Goal: Information Seeking & Learning: Compare options

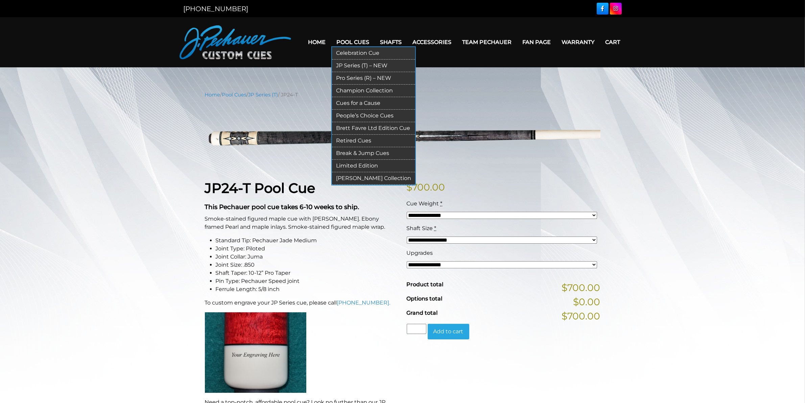
click at [354, 78] on link "Pro Series (R) – NEW" at bounding box center [373, 78] width 83 height 13
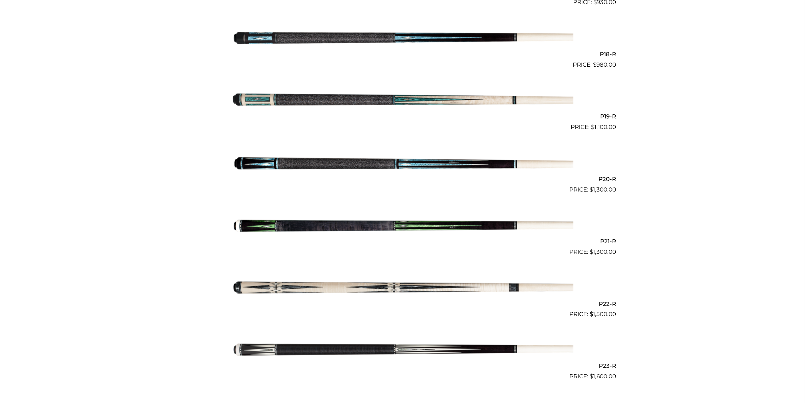
scroll to position [1270, 0]
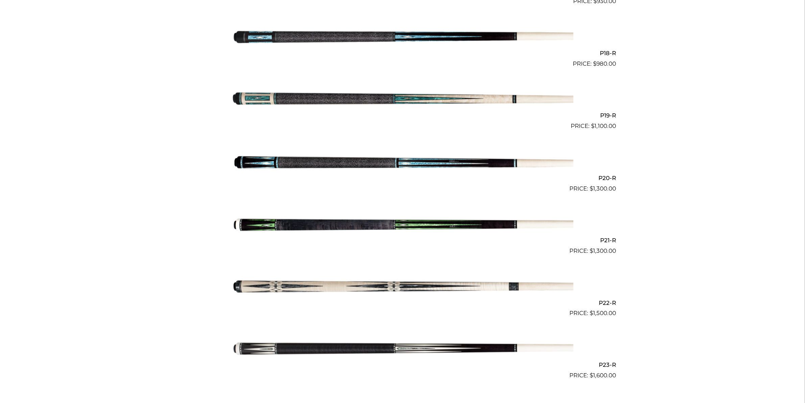
click at [375, 159] on img at bounding box center [402, 161] width 341 height 57
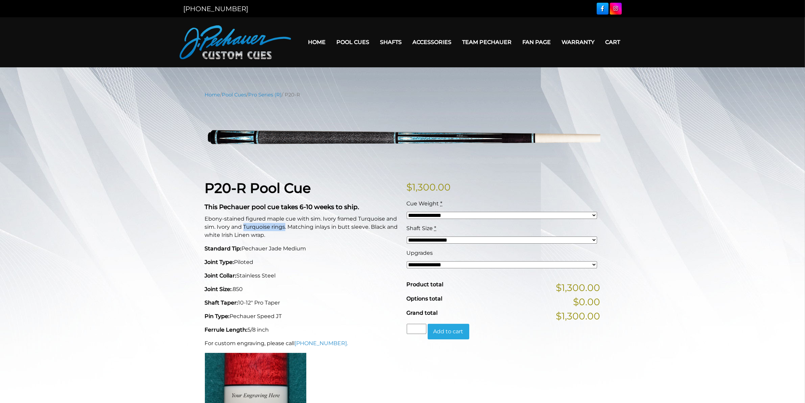
drag, startPoint x: 285, startPoint y: 226, endPoint x: 244, endPoint y: 228, distance: 40.2
click at [244, 228] on p "Ebony-stained figured maple cue with sim. Ivory framed Turquoise and sim. Ivory…" at bounding box center [302, 227] width 194 height 24
copy p "Turquoise rings"
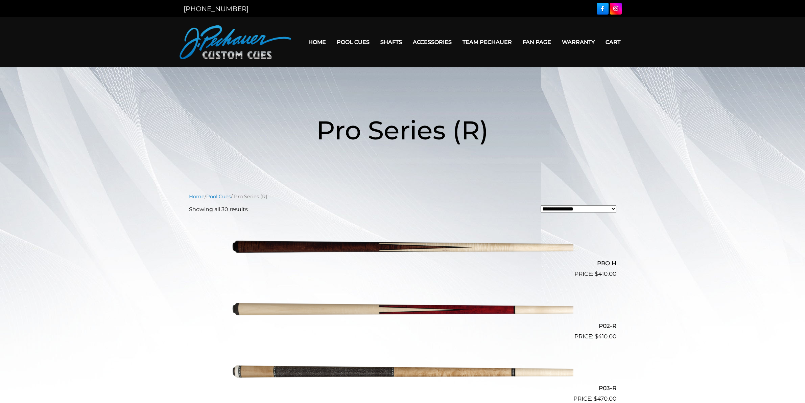
scroll to position [1270, 0]
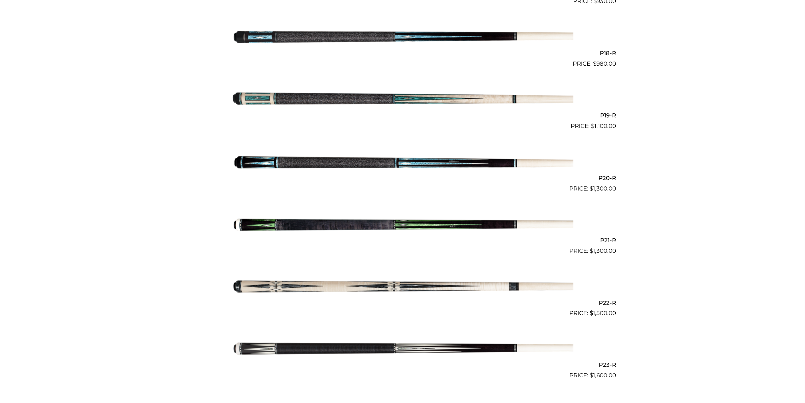
click at [354, 223] on img at bounding box center [402, 224] width 341 height 57
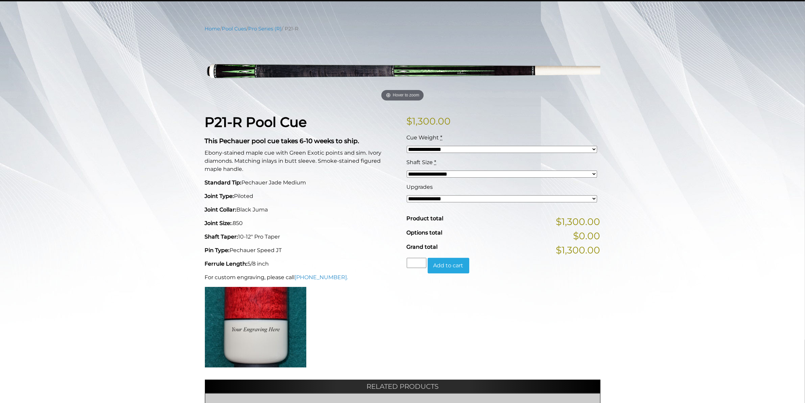
scroll to position [84, 0]
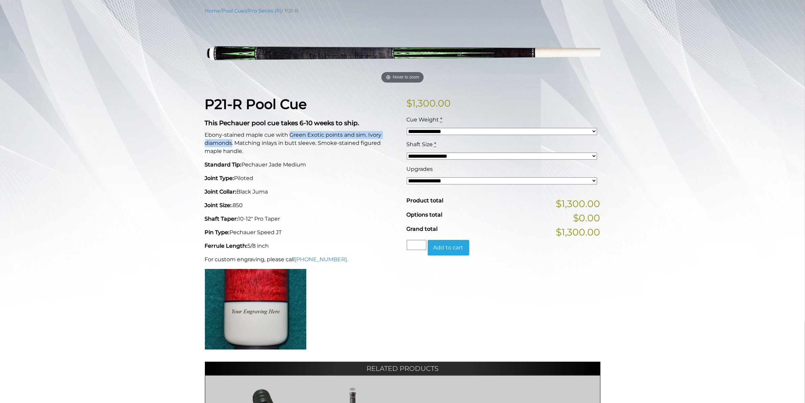
drag, startPoint x: 288, startPoint y: 135, endPoint x: 232, endPoint y: 144, distance: 57.5
click at [232, 144] on p "Ebony-stained maple cue with Green Exotic points and sim. Ivory diamonds. Match…" at bounding box center [302, 143] width 194 height 24
copy p "Green Exotic points and sim. Ivory diamonds"
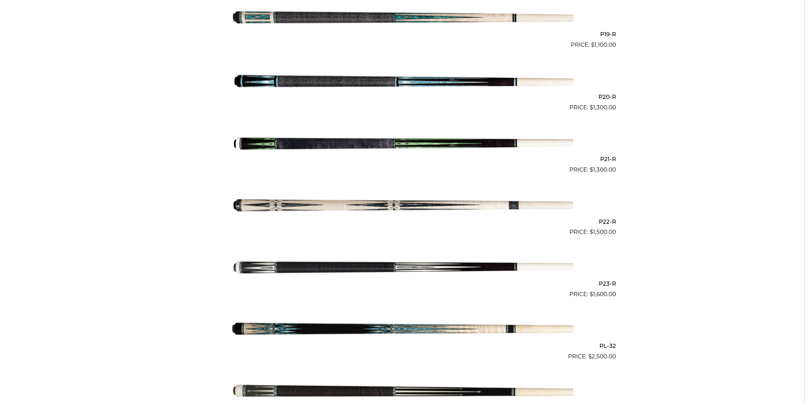
scroll to position [1355, 0]
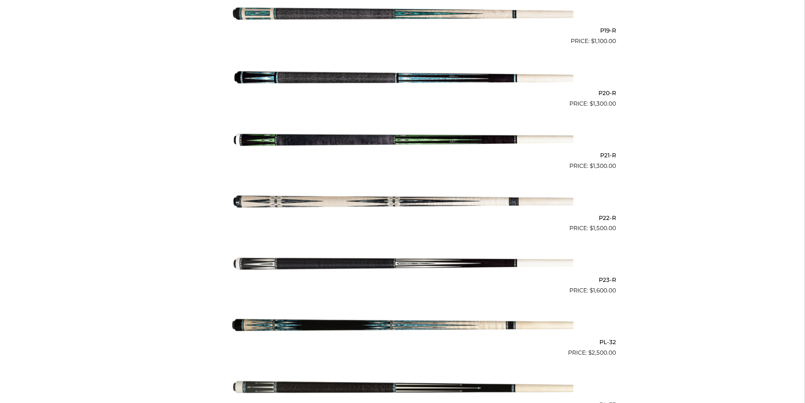
click at [372, 262] on img at bounding box center [402, 263] width 341 height 57
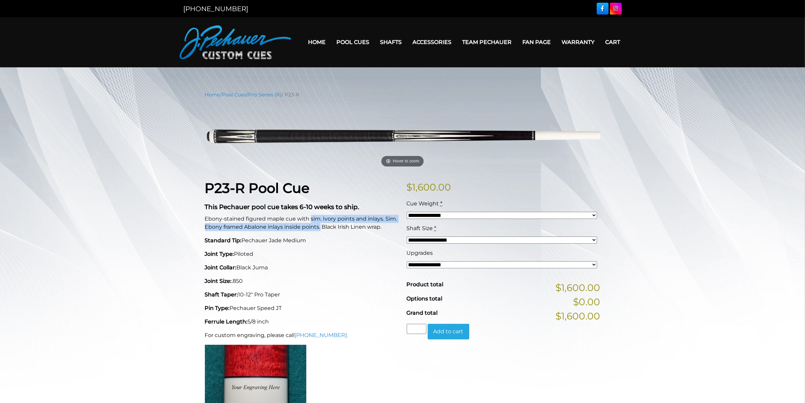
drag, startPoint x: 310, startPoint y: 217, endPoint x: 320, endPoint y: 230, distance: 16.2
click at [320, 230] on p "Ebony-stained figured maple cue with sim. Ivory points and inlays. Sim. Ebony f…" at bounding box center [302, 223] width 194 height 16
copy p "sim. Ivory points and inlays. Sim. Ebony framed Abalone inlays inside points."
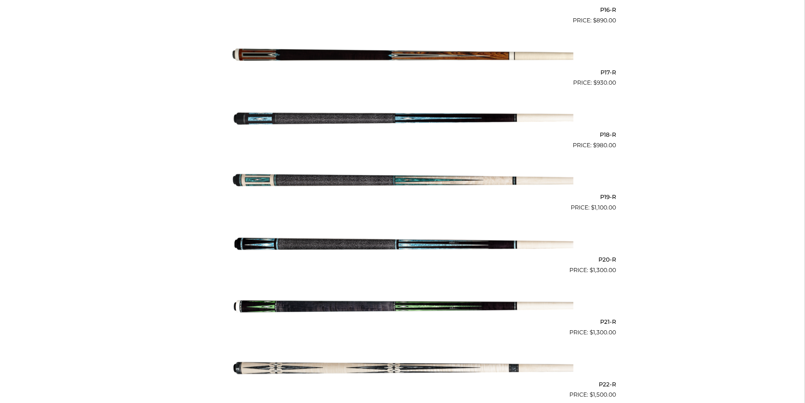
scroll to position [1186, 0]
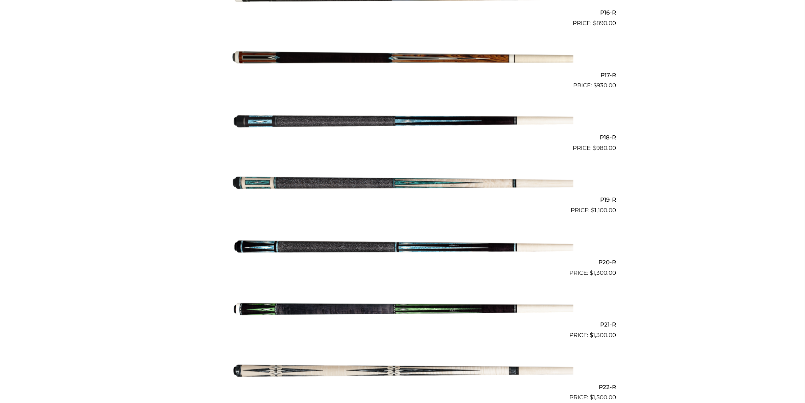
click at [405, 181] on img at bounding box center [402, 183] width 341 height 57
click at [392, 122] on img at bounding box center [402, 121] width 341 height 57
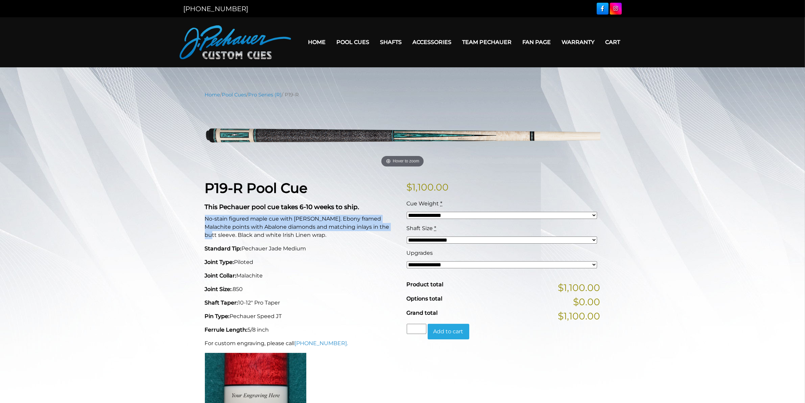
drag, startPoint x: 206, startPoint y: 217, endPoint x: 375, endPoint y: 227, distance: 169.4
click at [375, 227] on p "No-stain figured maple cue with sim. Ebony framed Malachite points with Abalone…" at bounding box center [302, 227] width 194 height 24
copy p "No-stain figured maple cue with sim. Ebony framed Malachite points with Abalone…"
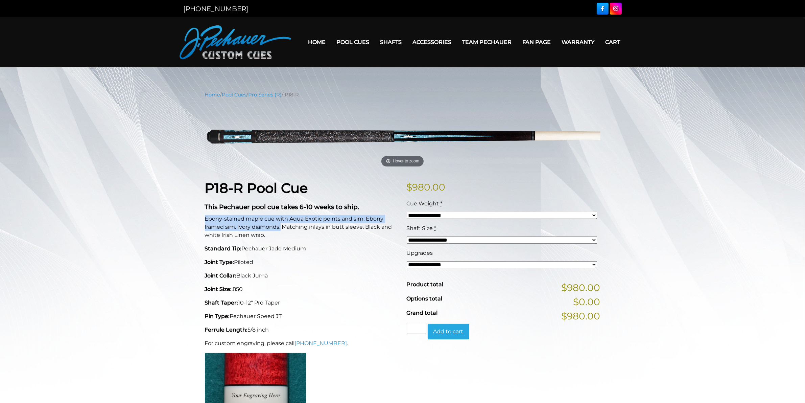
drag, startPoint x: 205, startPoint y: 217, endPoint x: 281, endPoint y: 225, distance: 76.1
click at [281, 225] on p "Ebony-stained maple cue with Aqua Exotic points and sim. Ebony framed sim. Ivor…" at bounding box center [302, 227] width 194 height 24
copy p "Ebony-stained maple cue with Aqua Exotic points and sim. Ebony framed sim. Ivor…"
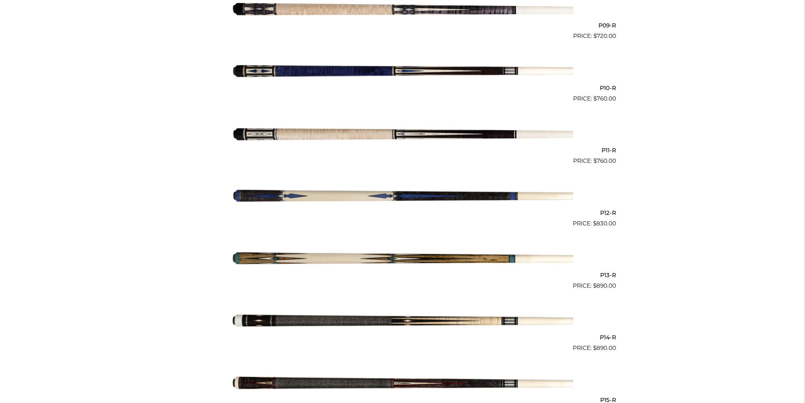
scroll to position [719, 0]
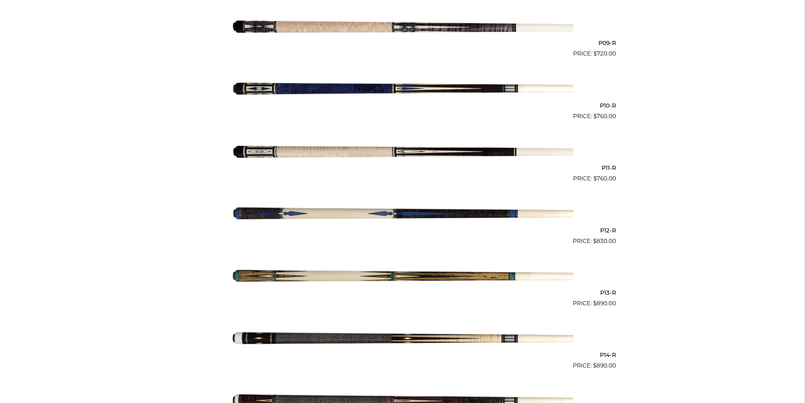
click at [379, 151] on img at bounding box center [402, 151] width 341 height 57
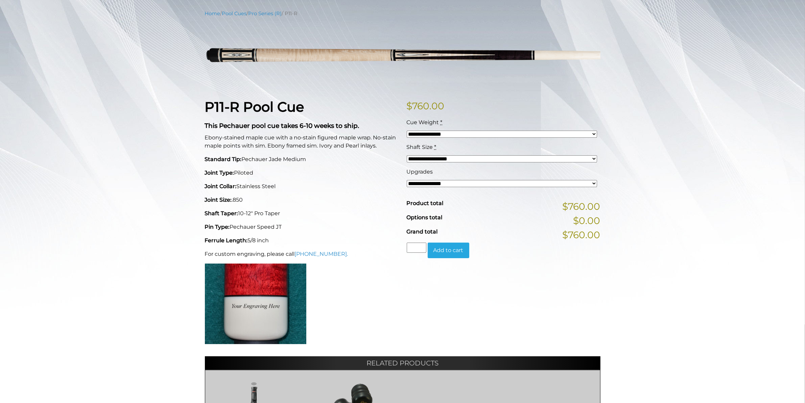
scroll to position [85, 0]
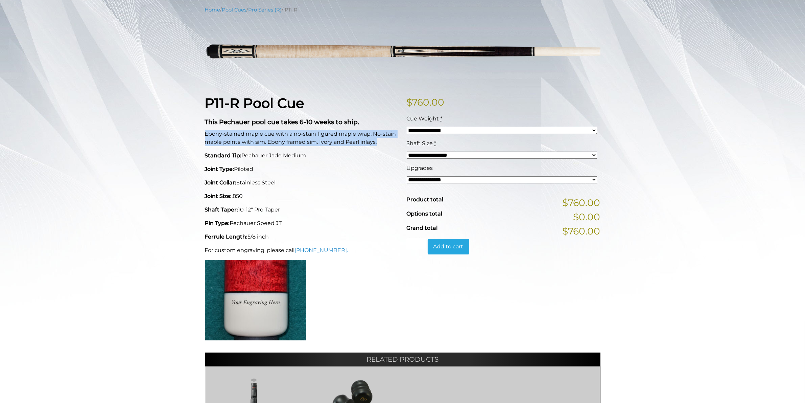
drag, startPoint x: 205, startPoint y: 133, endPoint x: 380, endPoint y: 142, distance: 174.7
click at [380, 142] on p "Ebony-stained maple cue with a no-stain figured maple wrap. No-stain maple poin…" at bounding box center [302, 138] width 194 height 16
copy p "Ebony-stained maple cue with a no-stain figured maple wrap. No-stain maple poin…"
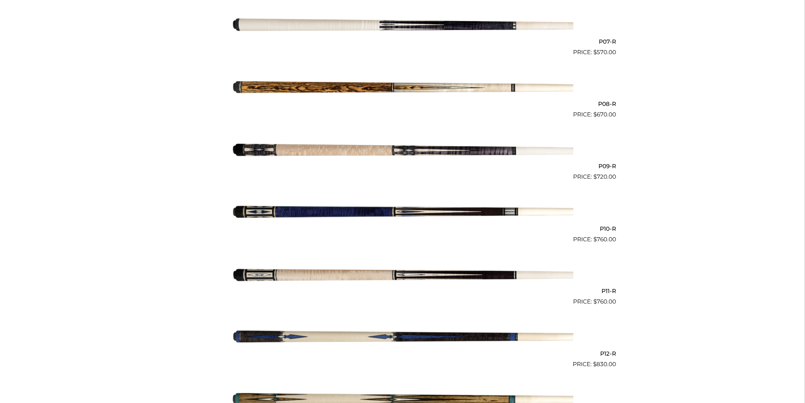
scroll to position [592, 0]
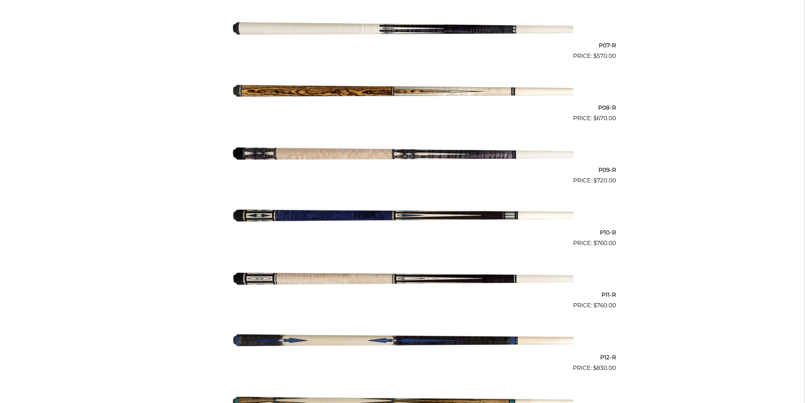
click at [394, 152] on img at bounding box center [402, 153] width 341 height 57
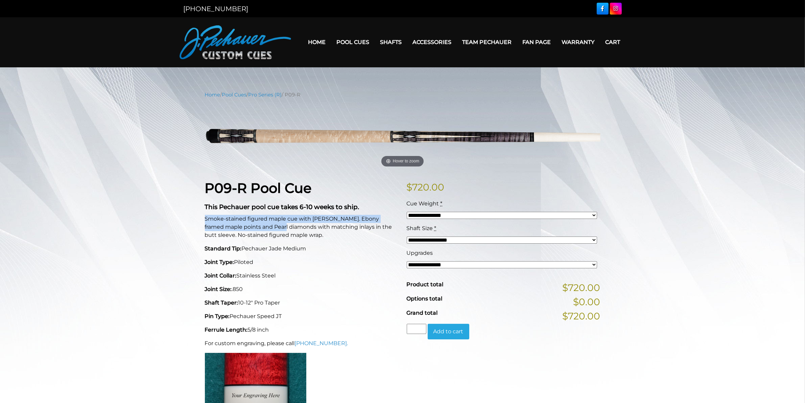
drag, startPoint x: 205, startPoint y: 216, endPoint x: 278, endPoint y: 226, distance: 74.0
click at [278, 226] on p "Smoke-stained figured maple cue with [PERSON_NAME]. Ebony framed maple points a…" at bounding box center [302, 227] width 194 height 24
copy p "Smoke-stained figured maple cue with [PERSON_NAME]. Ebony framed maple points a…"
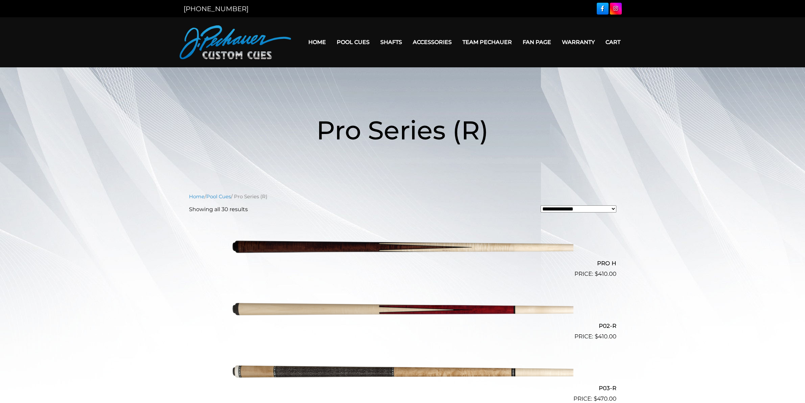
scroll to position [592, 0]
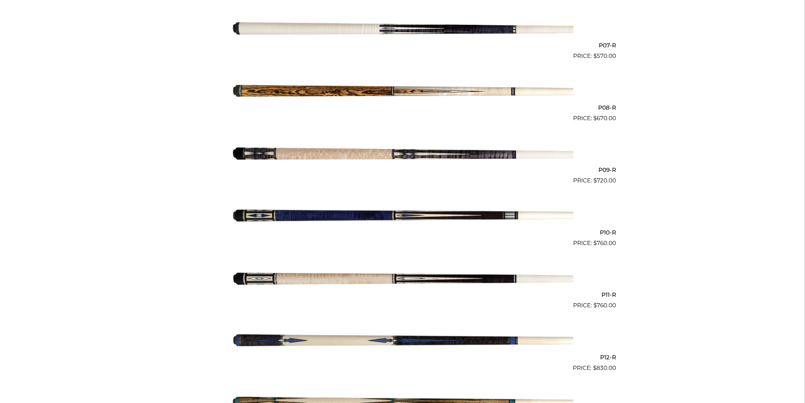
click at [436, 29] on img at bounding box center [402, 29] width 341 height 57
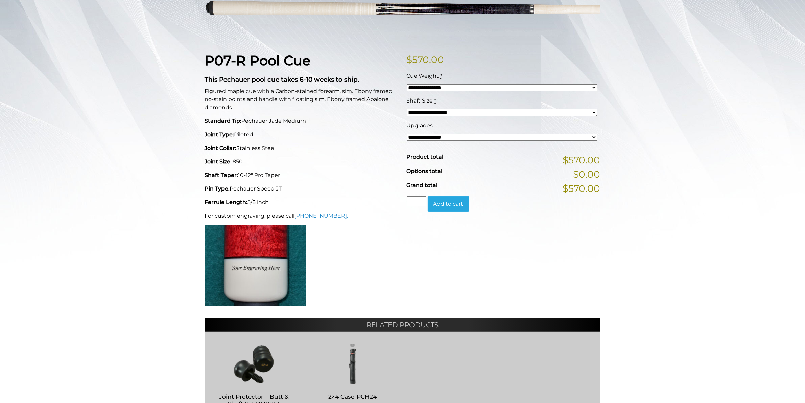
scroll to position [128, 0]
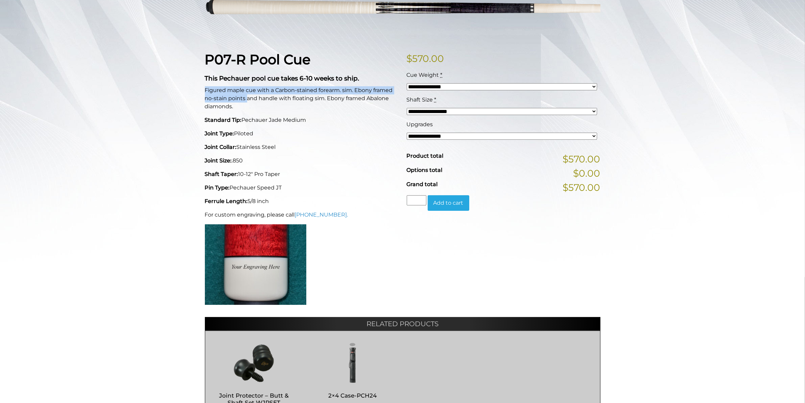
drag, startPoint x: 205, startPoint y: 88, endPoint x: 246, endPoint y: 100, distance: 42.8
click at [246, 100] on p "Figured maple cue with a Carbon-stained forearm. sim. Ebony framed no-stain poi…" at bounding box center [302, 98] width 194 height 24
copy p "Figured maple cue with a Carbon-stained forearm. sim. Ebony framed no-stain poi…"
drag, startPoint x: 280, startPoint y: 96, endPoint x: 291, endPoint y: 104, distance: 14.2
click at [291, 104] on p "Figured maple cue with a Carbon-stained forearm. sim. Ebony framed no-stain poi…" at bounding box center [302, 98] width 194 height 24
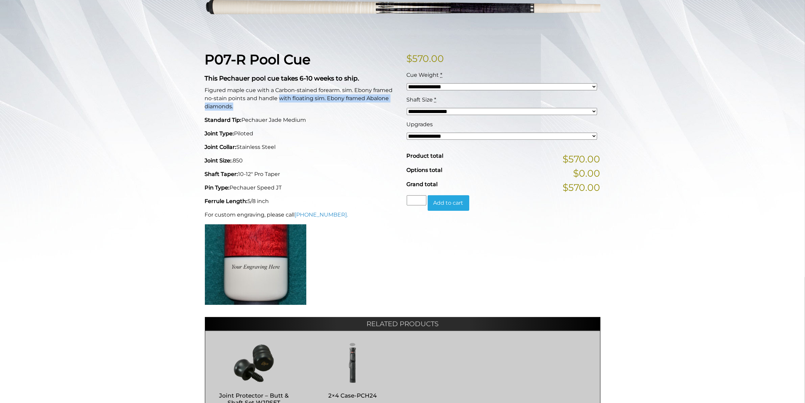
copy p "with floating sim. Ebony framed Abalone diamonds."
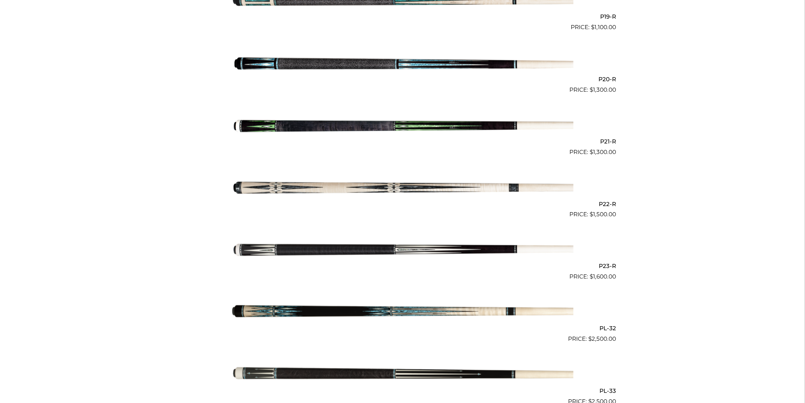
scroll to position [1371, 0]
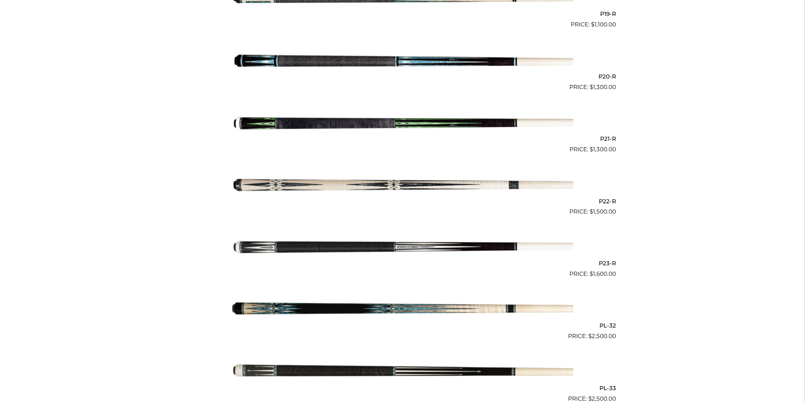
click at [432, 187] on img at bounding box center [402, 185] width 341 height 57
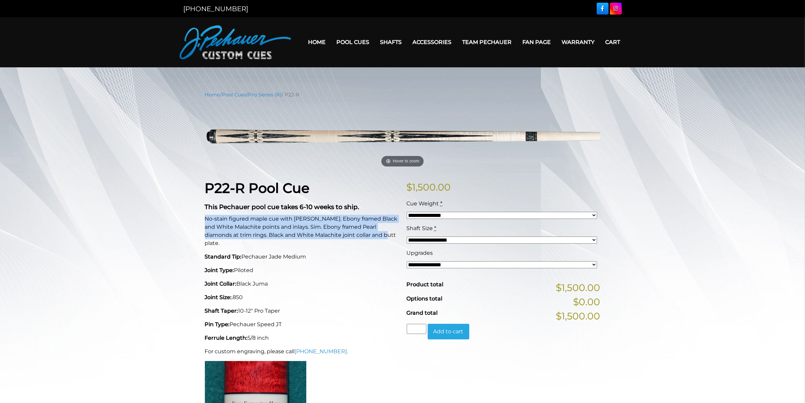
drag, startPoint x: 205, startPoint y: 217, endPoint x: 365, endPoint y: 231, distance: 160.9
click at [365, 231] on p "No-stain figured maple cue with [PERSON_NAME]. Ebony framed Black and White Mal…" at bounding box center [302, 231] width 194 height 32
copy p "No-stain figured maple cue with [PERSON_NAME]. Ebony framed Black and White Mal…"
